Goal: Task Accomplishment & Management: Use online tool/utility

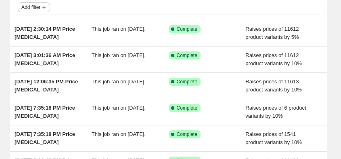
scroll to position [53, 0]
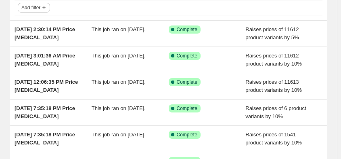
click at [31, 5] on span "Add filter" at bounding box center [30, 7] width 19 height 6
click at [30, 23] on span "Job status" at bounding box center [35, 23] width 24 height 6
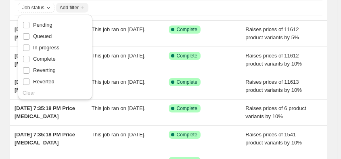
click at [70, 5] on span "Add filter" at bounding box center [69, 7] width 19 height 6
click at [4, 17] on div "Job status Add filter Sep 10, 2025, 2:30:14 PM Price change job This job ran on…" at bounding box center [165, 107] width 324 height 272
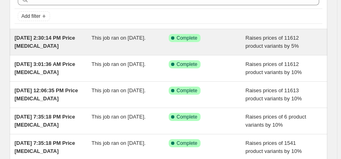
scroll to position [0, 0]
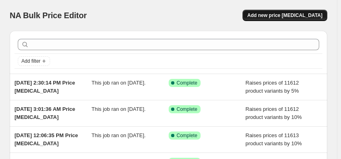
click at [296, 14] on span "Add new price change job" at bounding box center [284, 15] width 75 height 6
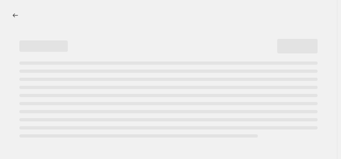
select select "percentage"
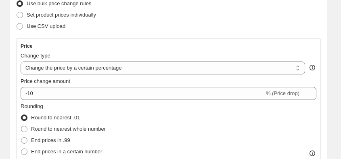
scroll to position [111, 0]
click at [301, 67] on select "Change the price to a certain amount Change the price by a certain amount Chang…" at bounding box center [163, 67] width 285 height 13
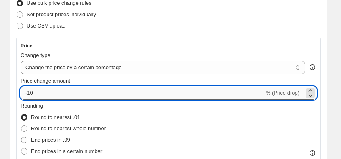
click at [27, 93] on input "-10" at bounding box center [143, 92] width 244 height 13
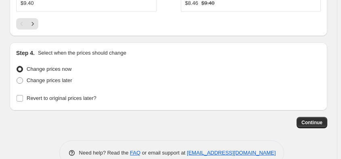
scroll to position [998, 0]
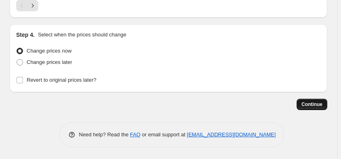
type input "10"
click at [314, 104] on span "Continue" at bounding box center [311, 104] width 21 height 6
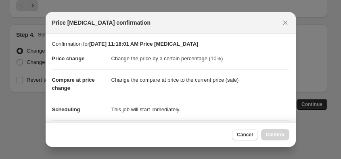
click at [277, 135] on div "Cancel Confirm" at bounding box center [260, 134] width 57 height 11
click at [272, 132] on div "Cancel Confirm" at bounding box center [260, 134] width 57 height 11
click at [281, 21] on icon "Close" at bounding box center [285, 23] width 8 height 8
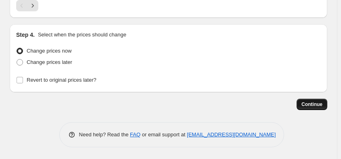
click at [320, 103] on span "Continue" at bounding box center [311, 104] width 21 height 6
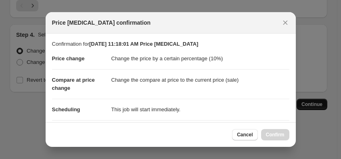
scroll to position [0, 0]
click at [316, 121] on div at bounding box center [170, 79] width 341 height 159
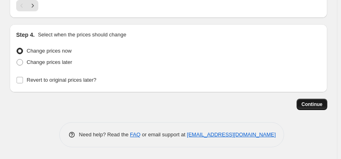
click at [315, 104] on span "Continue" at bounding box center [311, 104] width 21 height 6
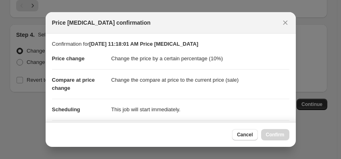
click at [276, 134] on div "Cancel Confirm" at bounding box center [260, 134] width 57 height 11
click at [285, 23] on icon "Close" at bounding box center [285, 23] width 4 height 4
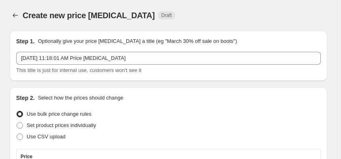
scroll to position [998, 0]
